Goal: Information Seeking & Learning: Understand process/instructions

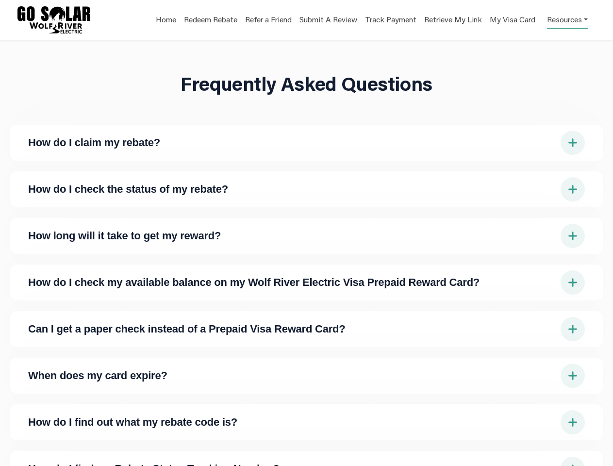
click at [567, 19] on link "Resources" at bounding box center [567, 19] width 41 height 19
click at [306, 143] on span "How do I claim my rebate?" at bounding box center [291, 142] width 526 height 11
click at [306, 189] on span "How do I check the status of my rebate?" at bounding box center [291, 189] width 526 height 11
click at [306, 236] on span "How long will it take to get my reward?" at bounding box center [291, 235] width 526 height 11
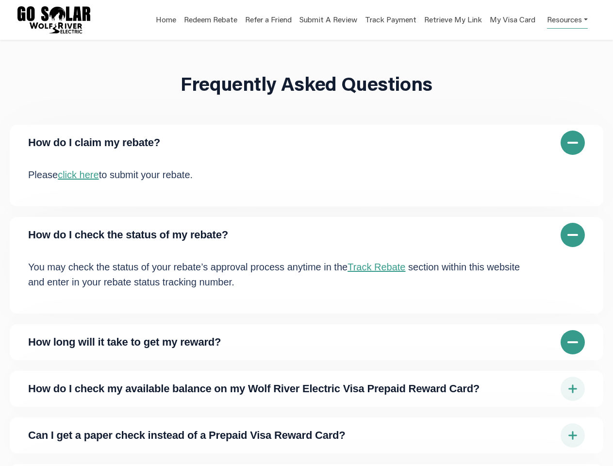
click at [306, 282] on div "How do I claim my rebate? Please click here to submit your rebate. How do I che…" at bounding box center [306, 405] width 593 height 561
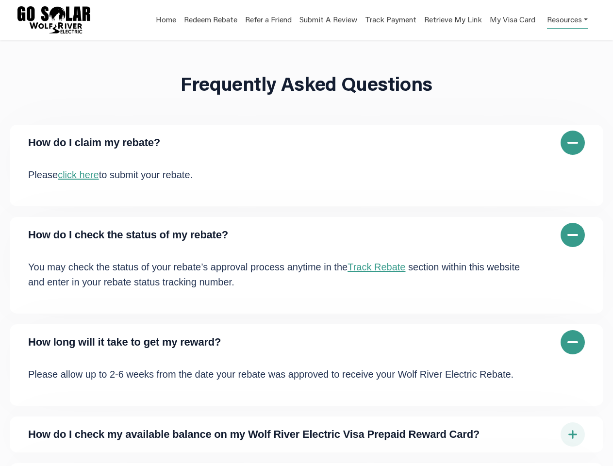
click at [306, 329] on div "How long will it take to get my reward?" at bounding box center [306, 342] width 593 height 36
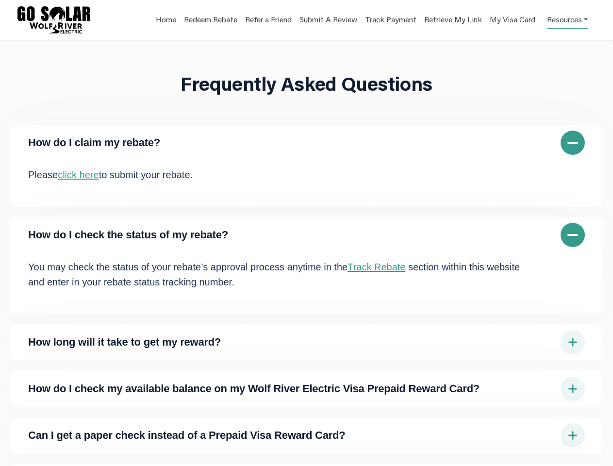
click at [306, 376] on div "How do I check my available balance on my Wolf River Electric Visa Prepaid Rewa…" at bounding box center [306, 389] width 593 height 36
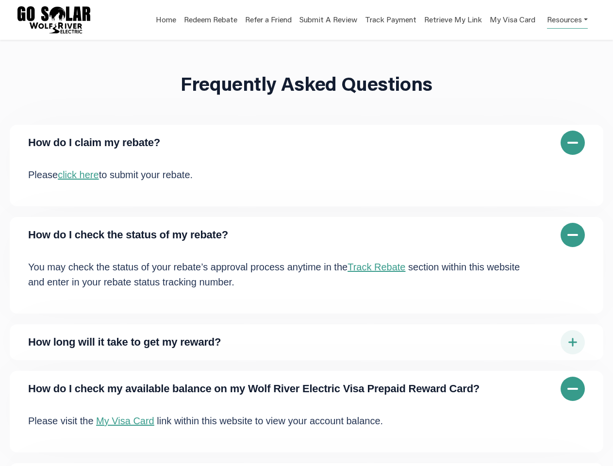
click at [306, 458] on div "How do I claim my rebate? Please click here to submit your rebate. How do I che…" at bounding box center [306, 428] width 593 height 607
